Goal: Obtain resource: Obtain resource

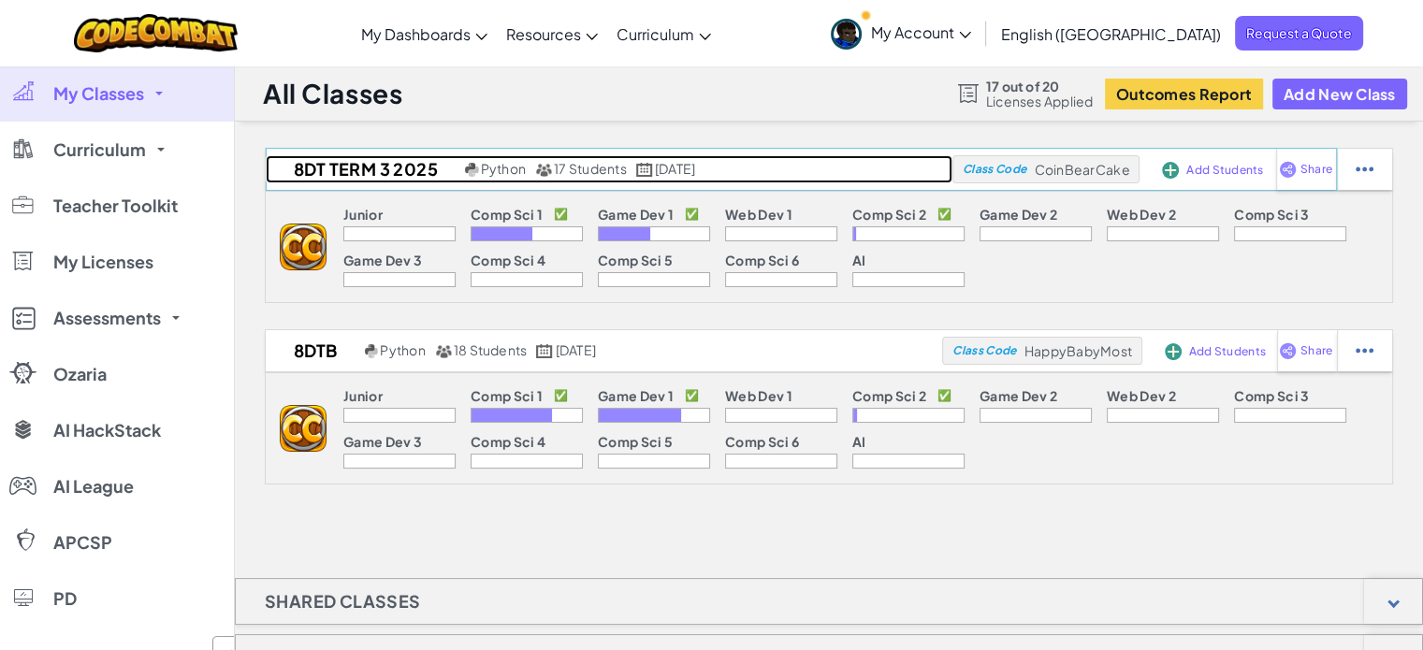
click at [319, 175] on h2 "8DT Term 3 2025" at bounding box center [363, 169] width 195 height 28
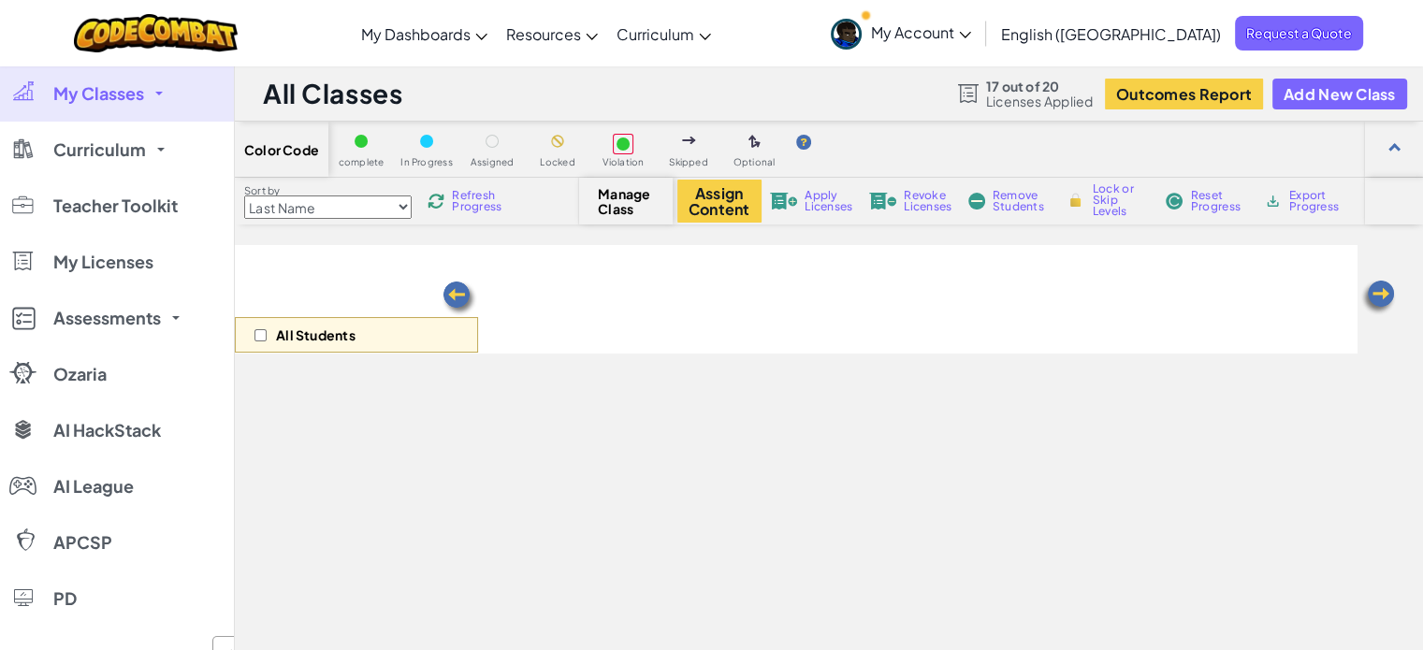
select select "5789587aad86a6efb573701e"
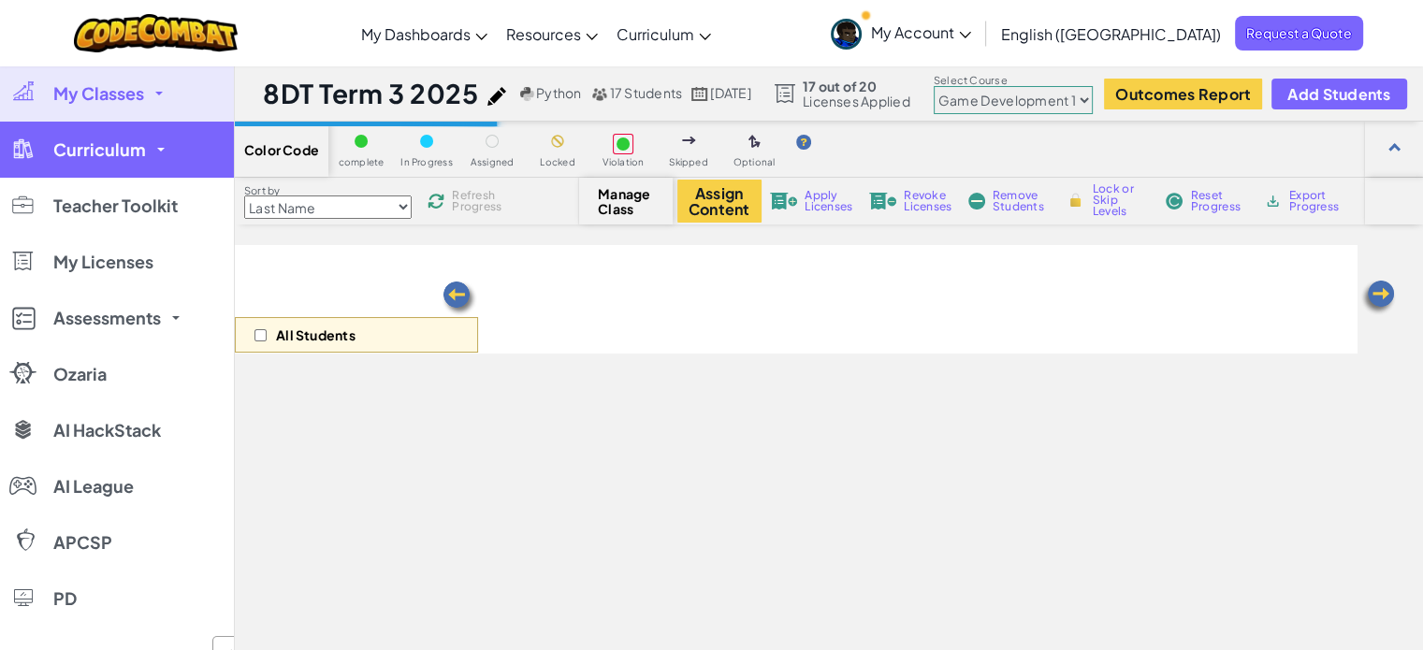
click at [180, 165] on link "Curriculum" at bounding box center [117, 150] width 234 height 56
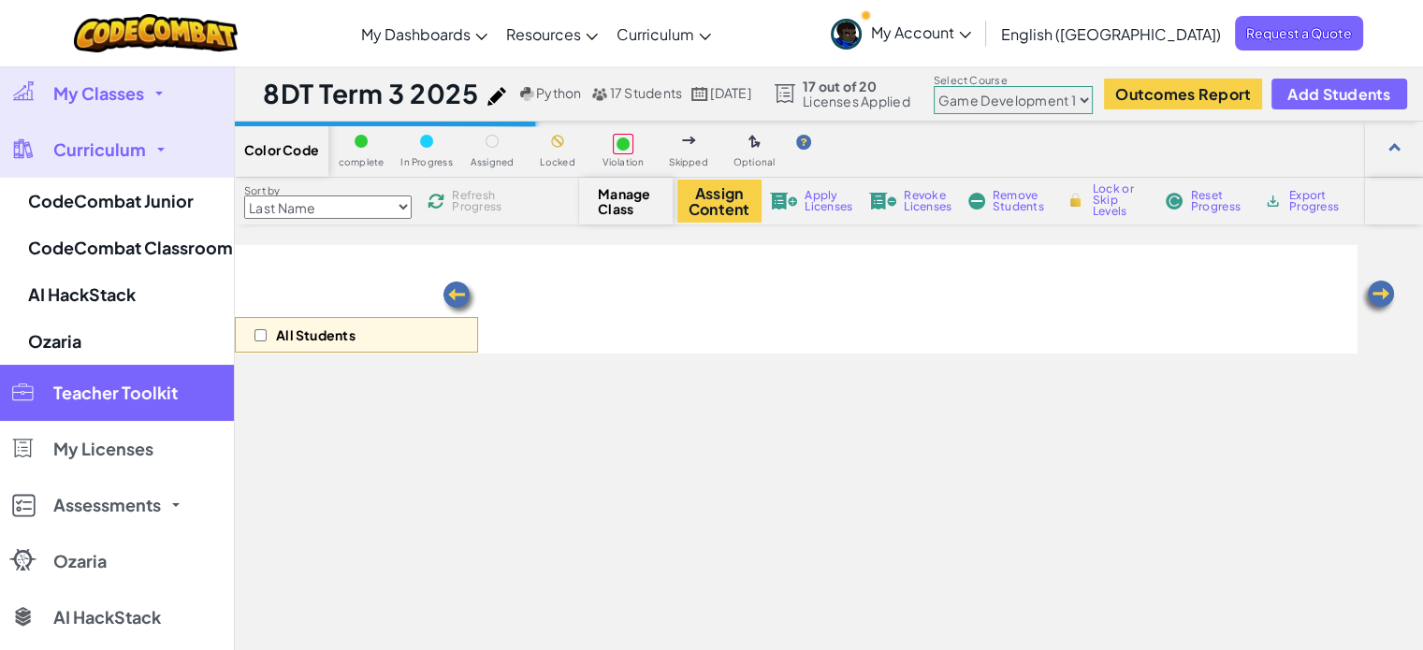
click at [148, 399] on span "Teacher Toolkit" at bounding box center [115, 392] width 124 height 17
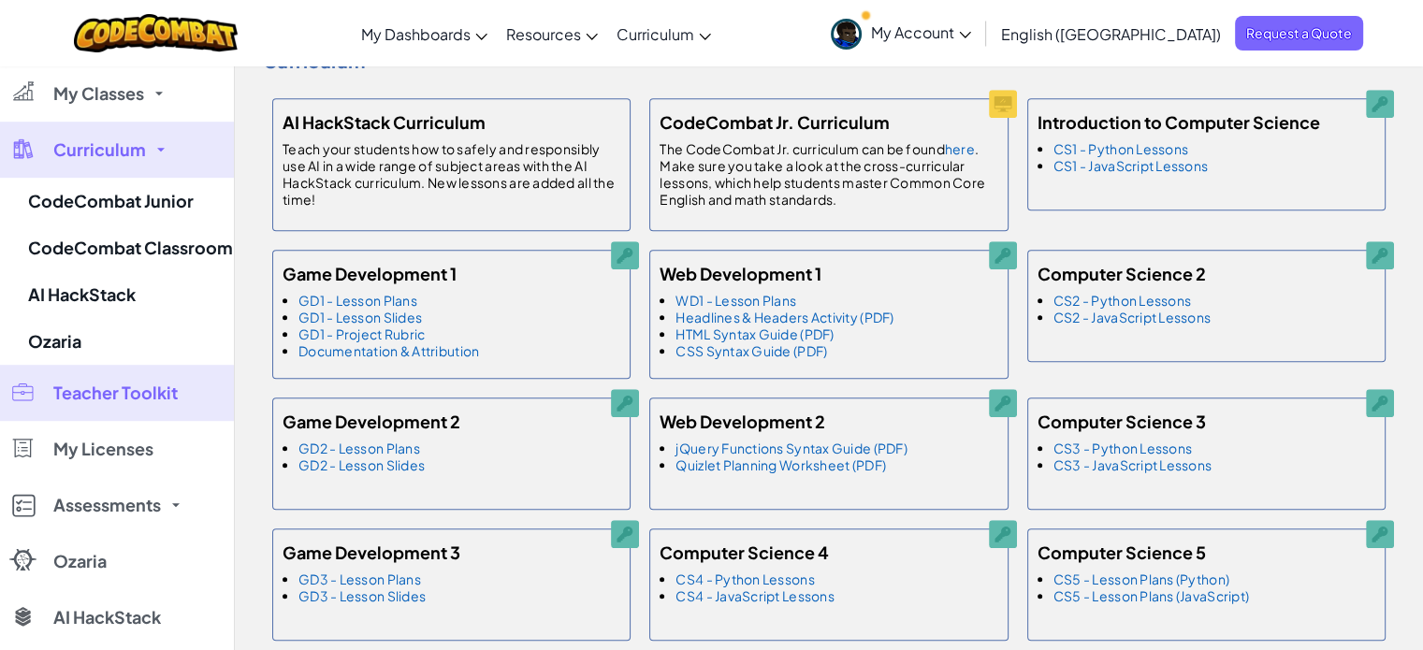
scroll to position [1092, 0]
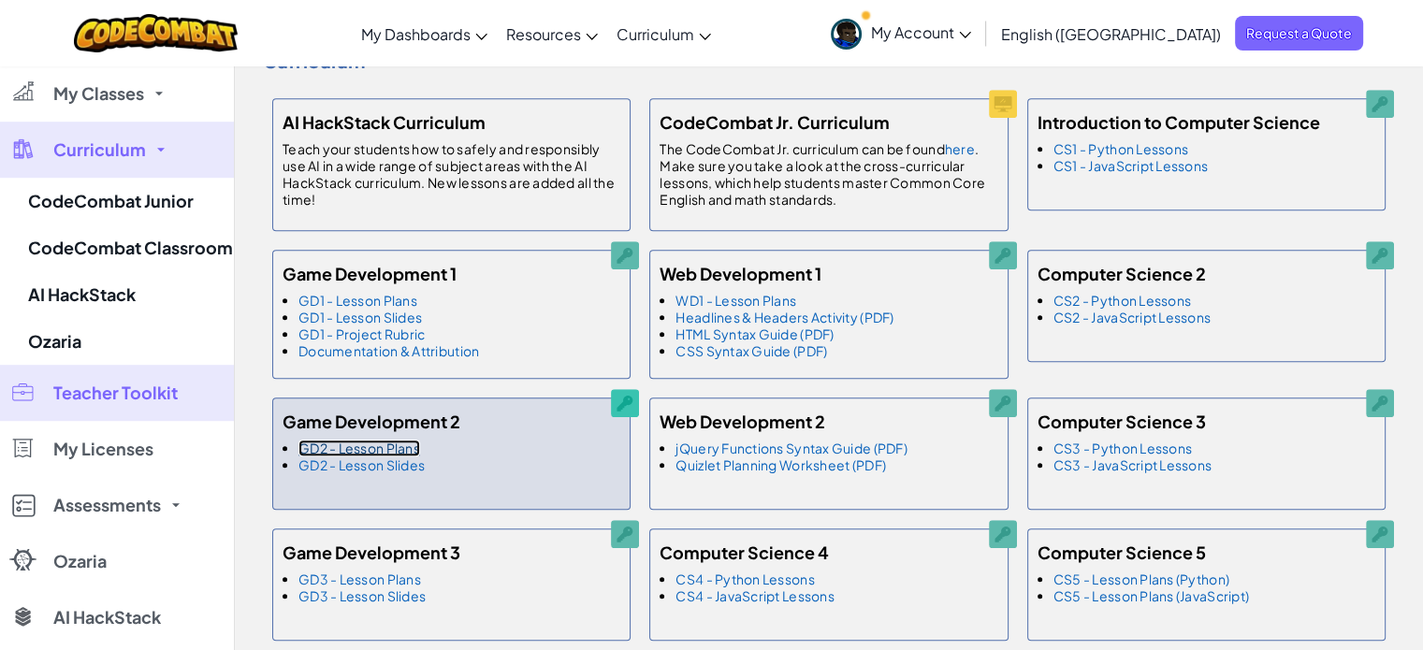
click at [397, 456] on link "GD2 - Lesson Plans" at bounding box center [359, 448] width 122 height 17
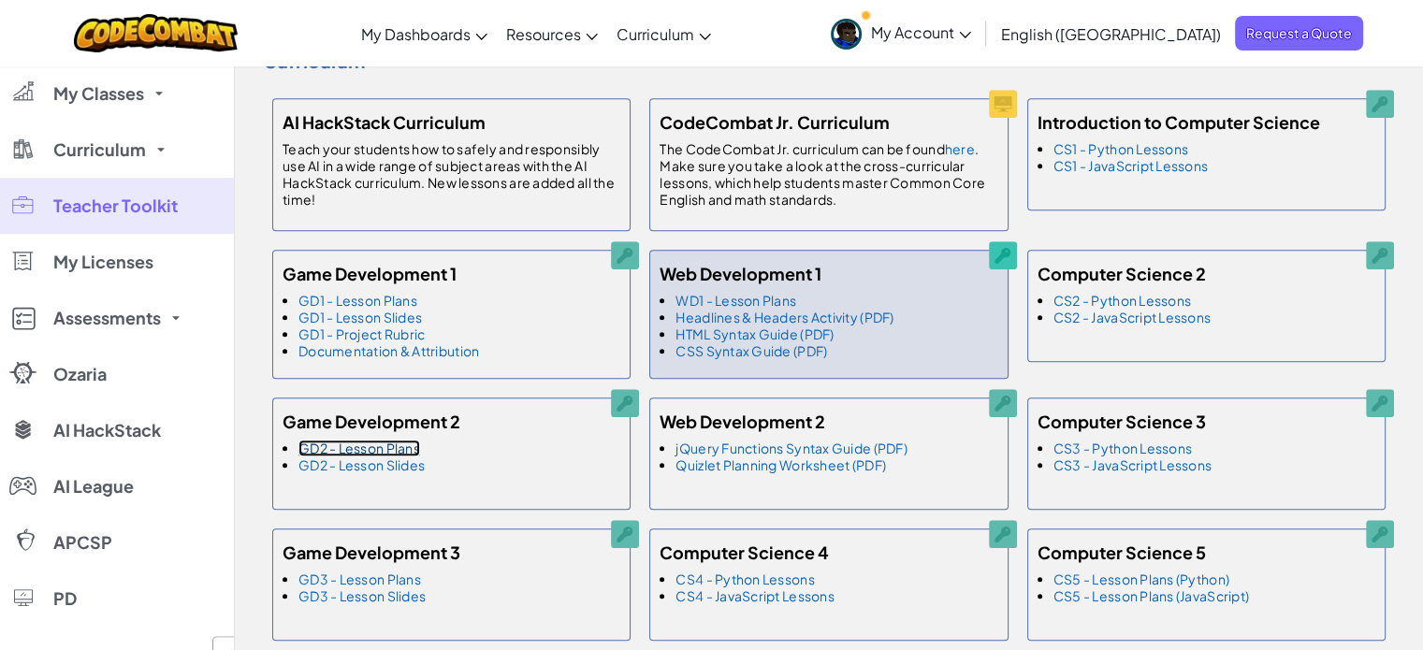
scroll to position [1081, 0]
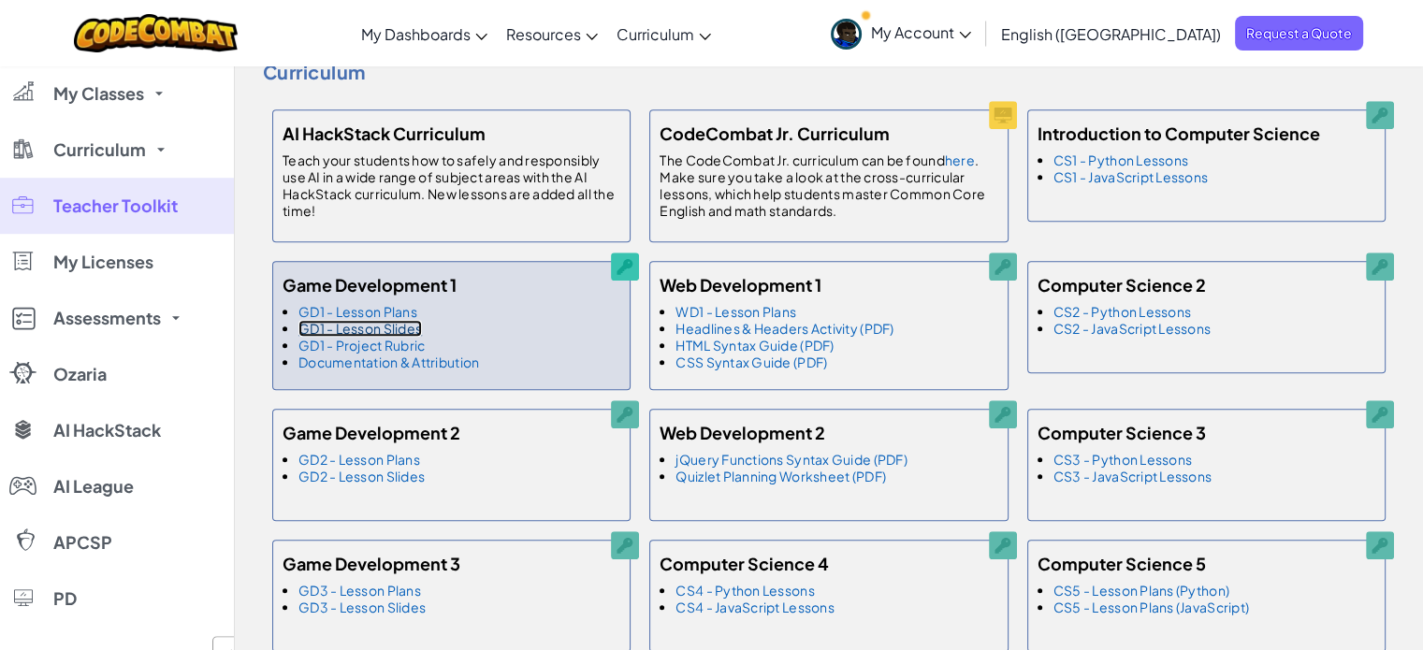
click at [402, 337] on link "GD1 - Lesson Slides" at bounding box center [359, 328] width 123 height 17
